Goal: Information Seeking & Learning: Learn about a topic

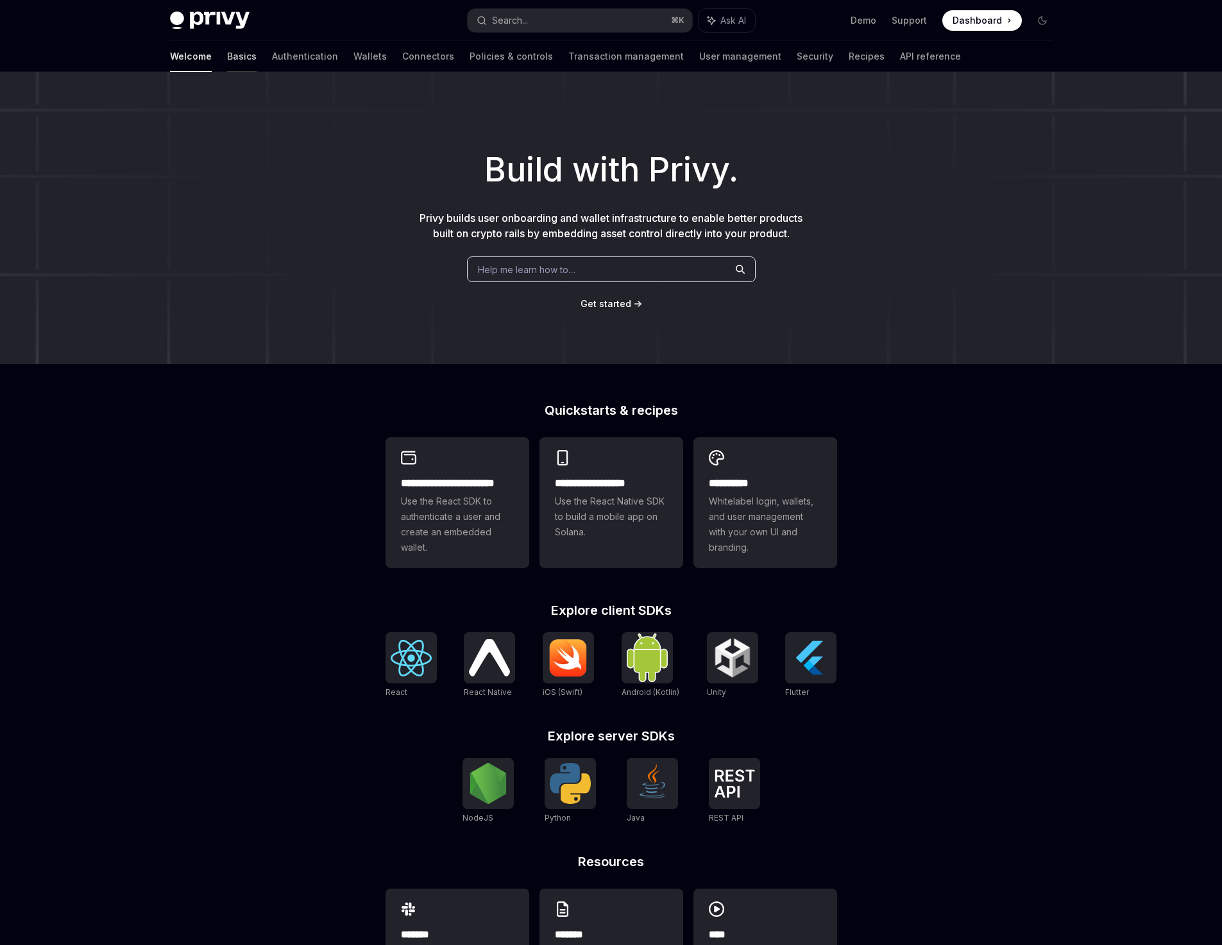
click at [227, 56] on link "Basics" at bounding box center [242, 56] width 30 height 31
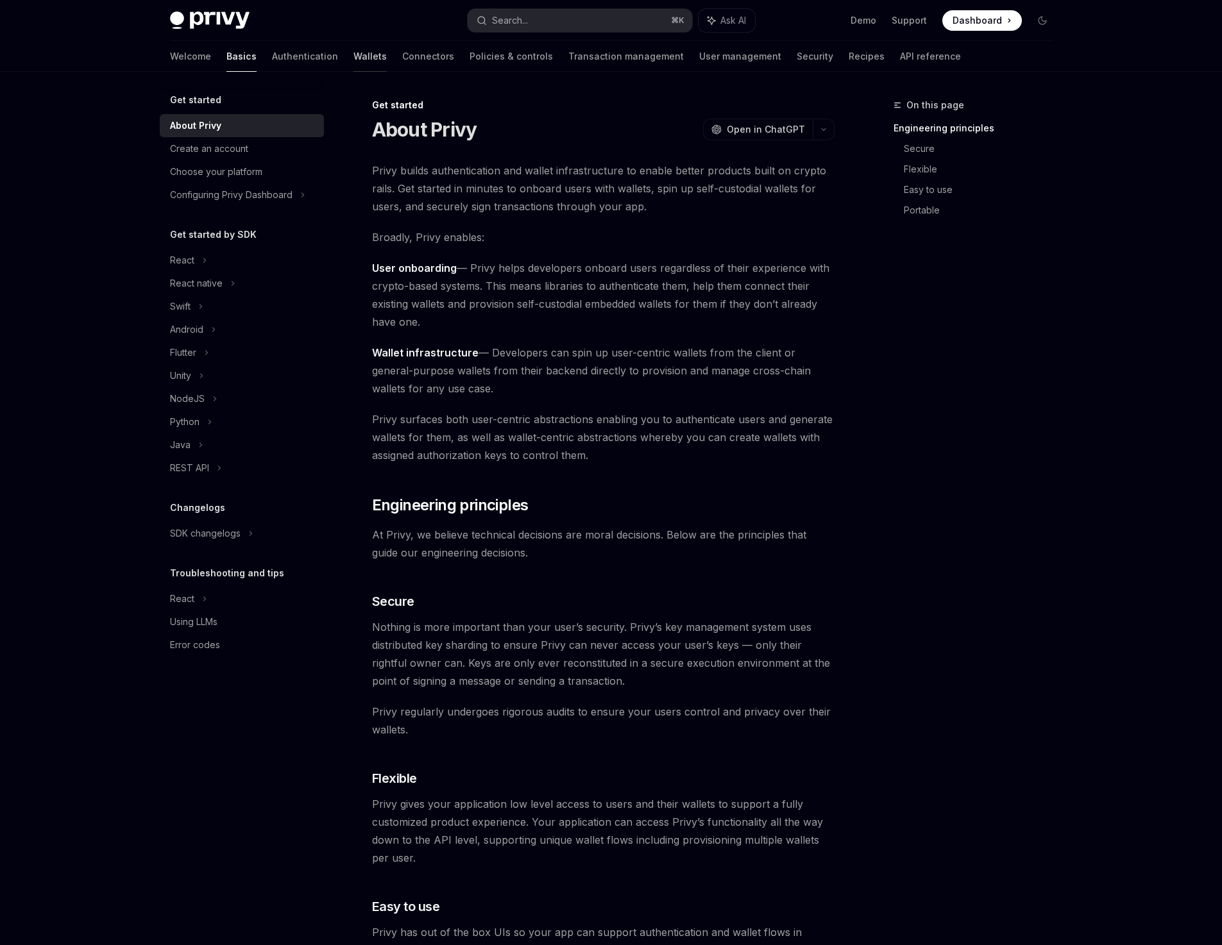
click at [353, 51] on link "Wallets" at bounding box center [369, 56] width 33 height 31
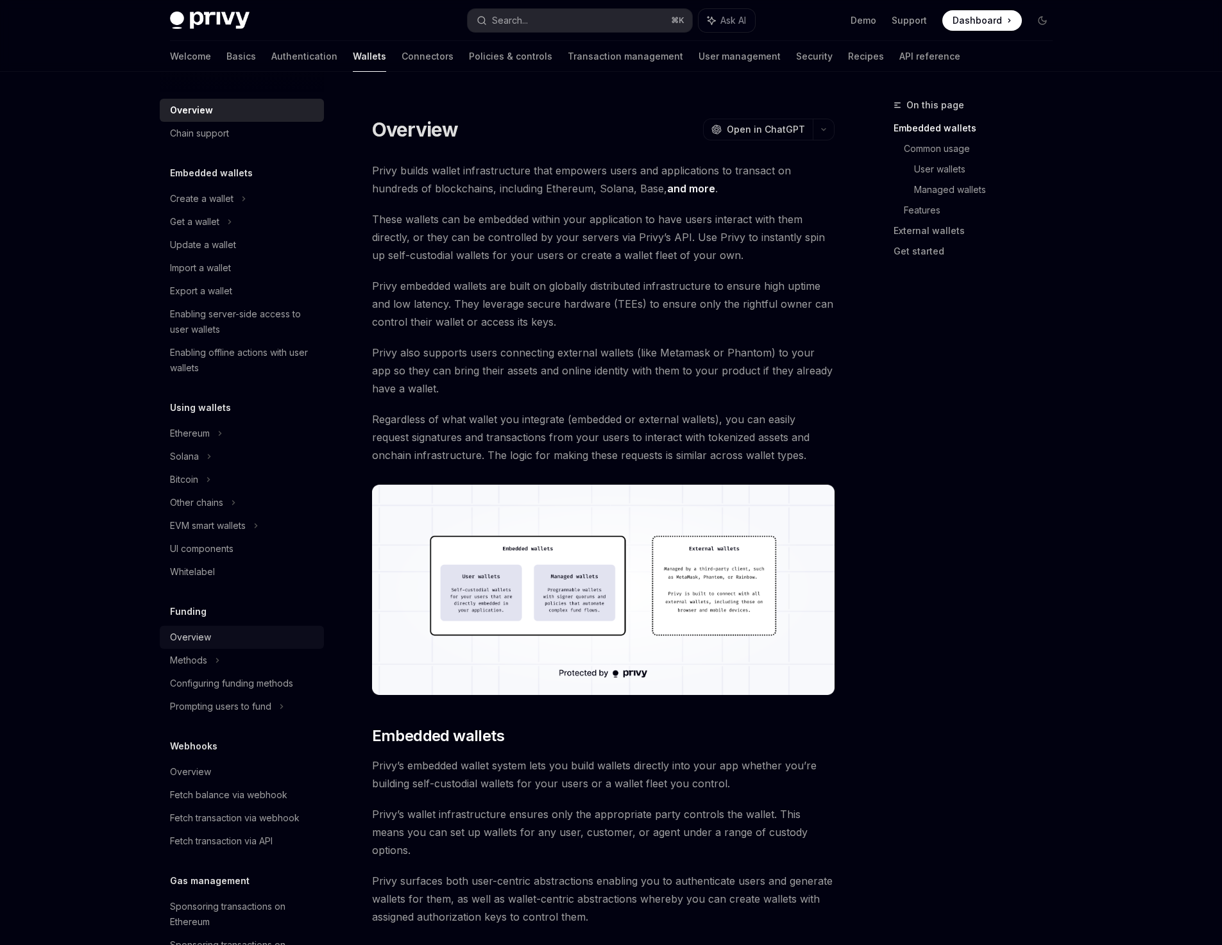
click at [200, 633] on div "Overview" at bounding box center [190, 637] width 41 height 15
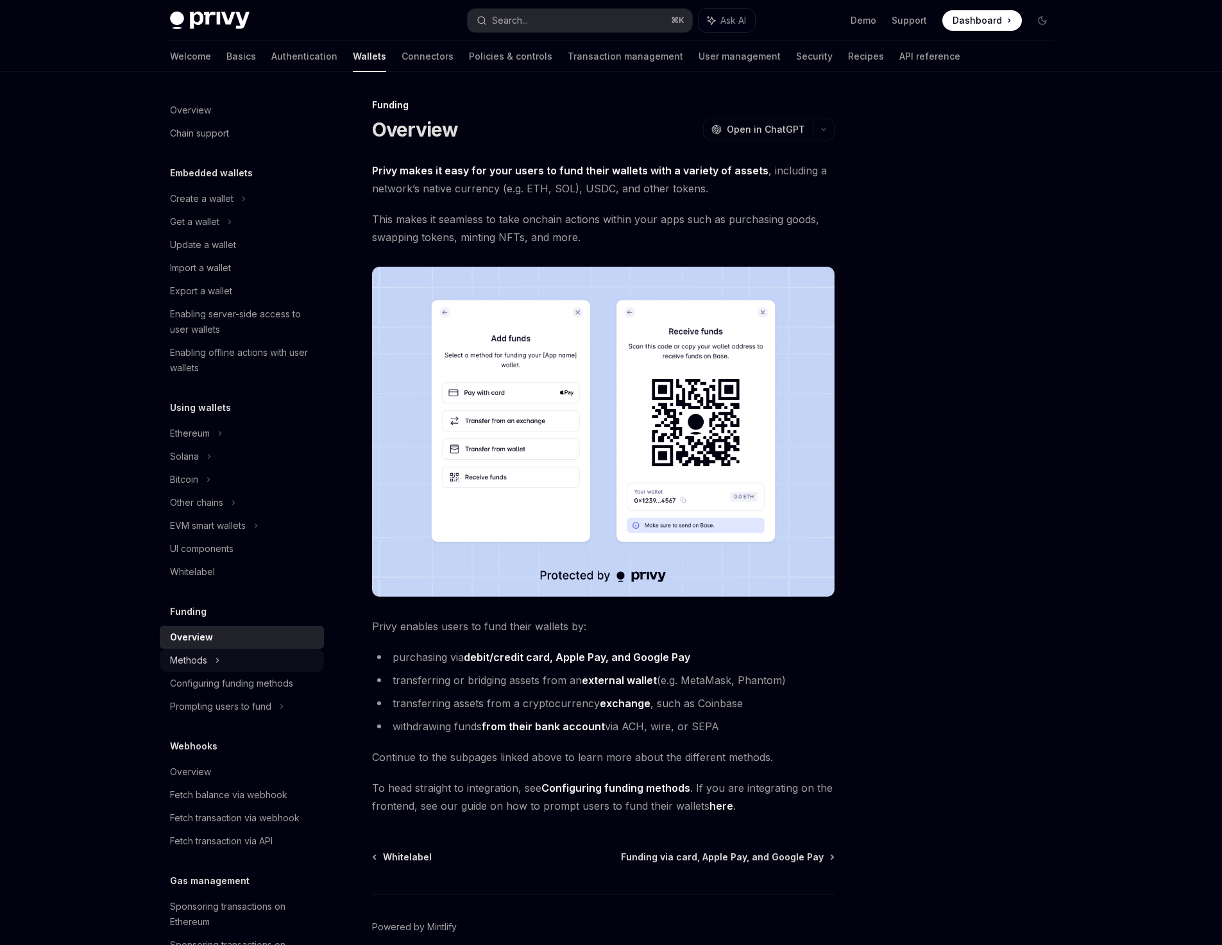
click at [212, 233] on div "Methods" at bounding box center [242, 221] width 164 height 23
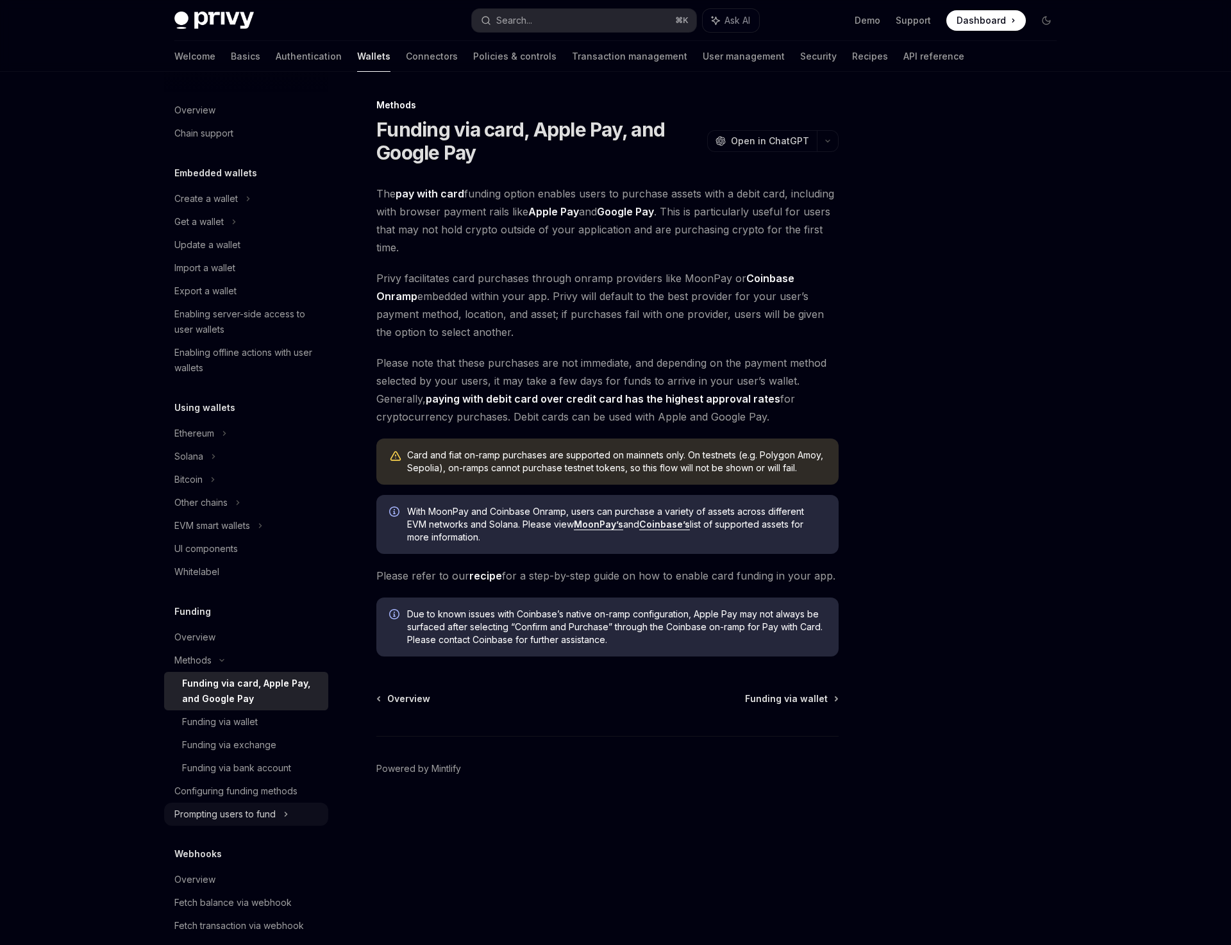
click at [228, 511] on div "Prompting users to fund" at bounding box center [200, 502] width 53 height 15
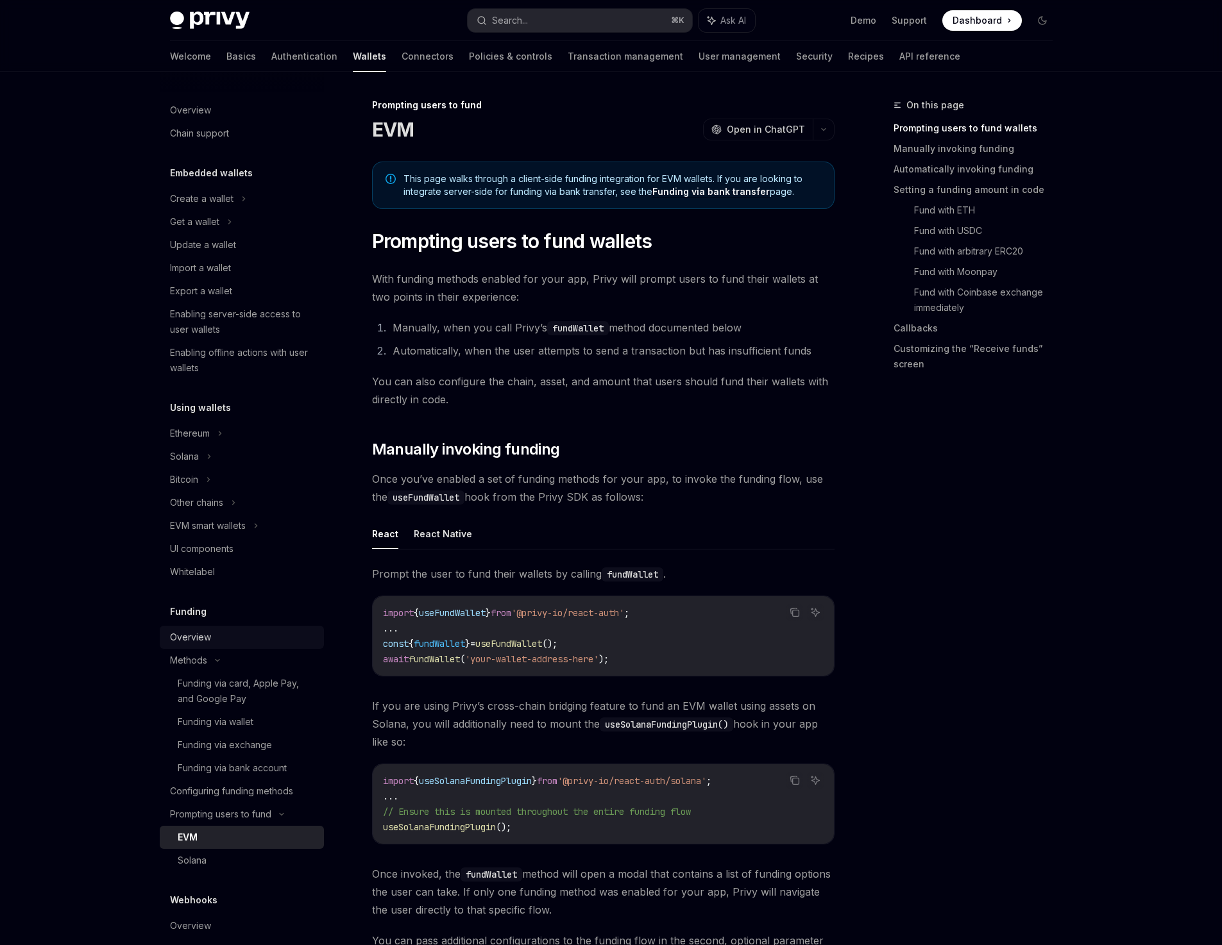
click at [203, 636] on div "Overview" at bounding box center [190, 637] width 41 height 15
type textarea "*"
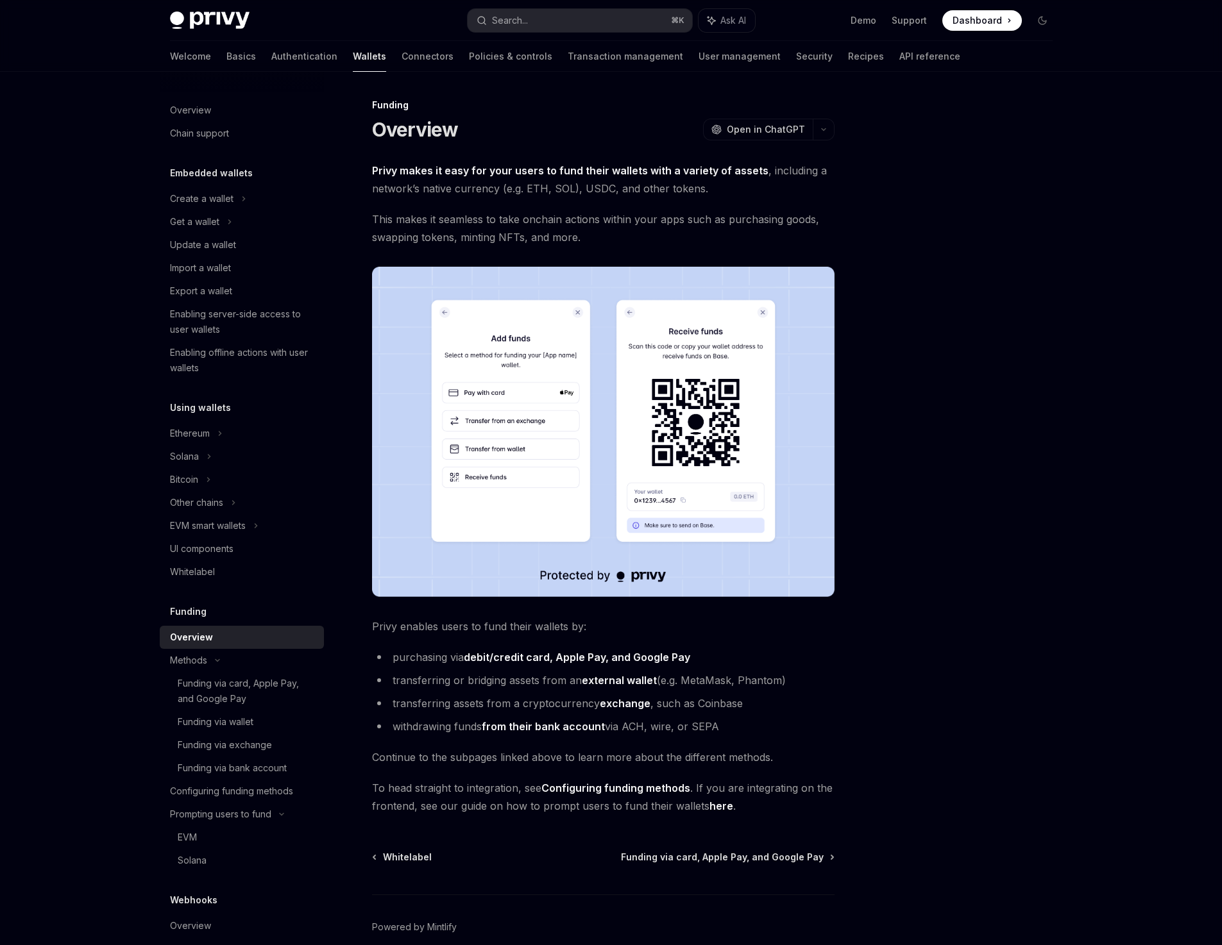
click at [571, 335] on img at bounding box center [603, 432] width 462 height 330
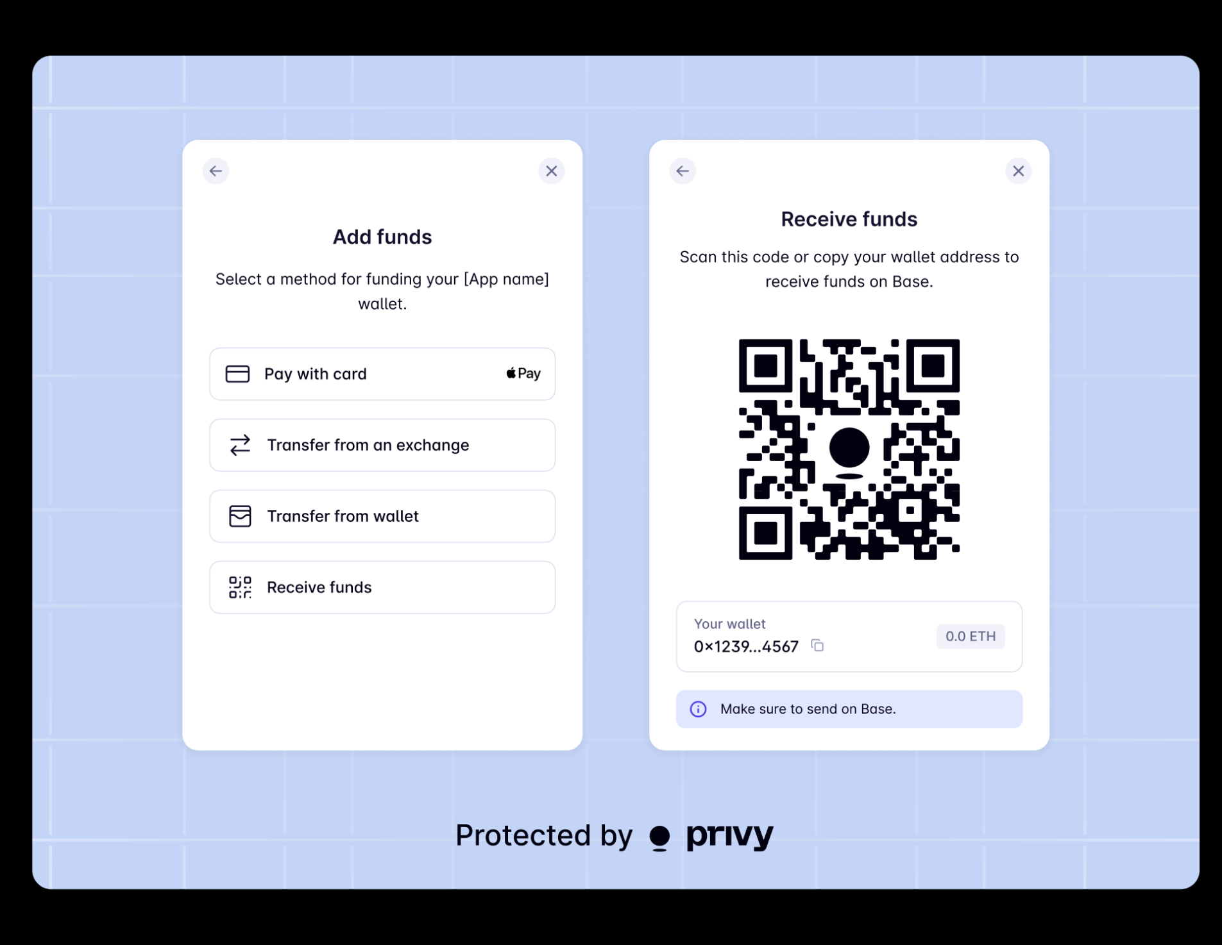
click at [571, 335] on img at bounding box center [615, 473] width 1167 height 834
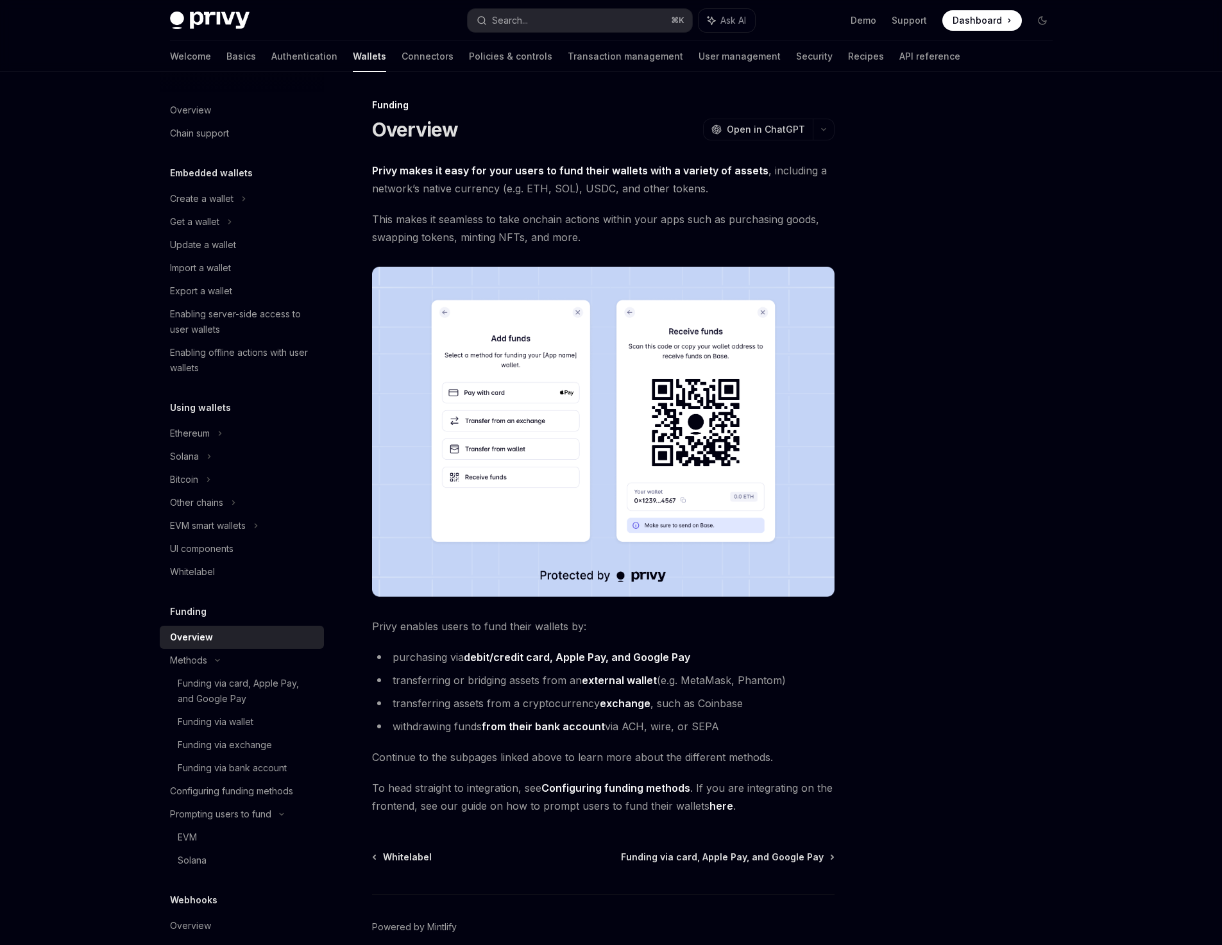
click at [571, 335] on img at bounding box center [603, 432] width 462 height 330
click at [981, 547] on div at bounding box center [965, 521] width 195 height 848
